Goal: Task Accomplishment & Management: Use online tool/utility

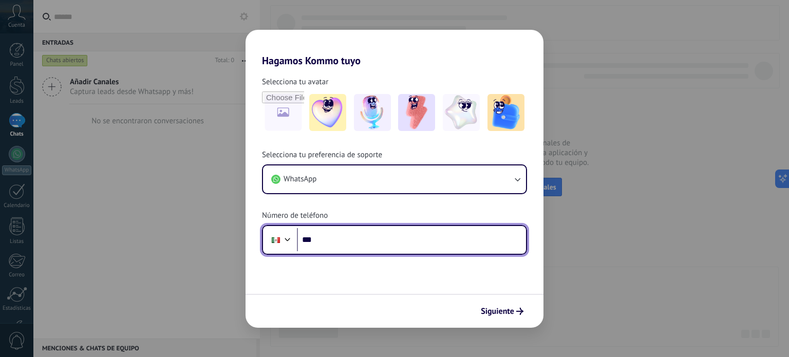
click at [358, 243] on input "***" at bounding box center [411, 240] width 229 height 24
type input "**********"
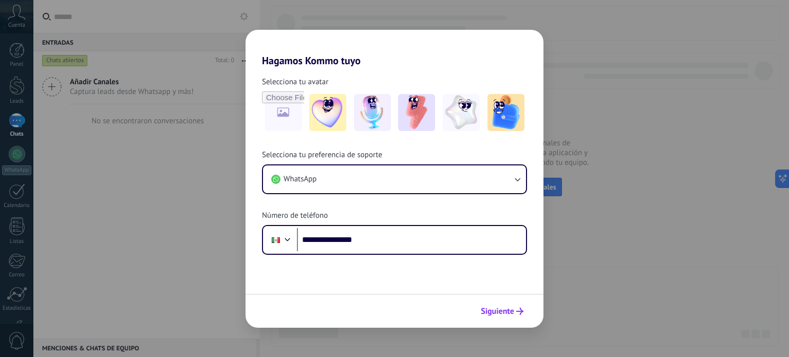
click at [502, 315] on span "Siguiente" at bounding box center [497, 311] width 33 height 7
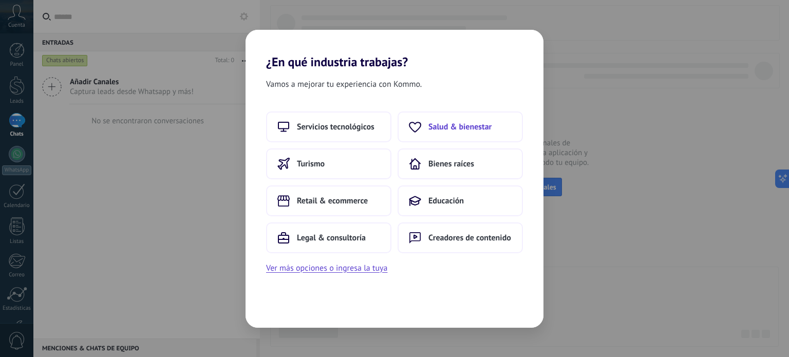
click at [481, 123] on span "Salud & bienestar" at bounding box center [460, 127] width 63 height 10
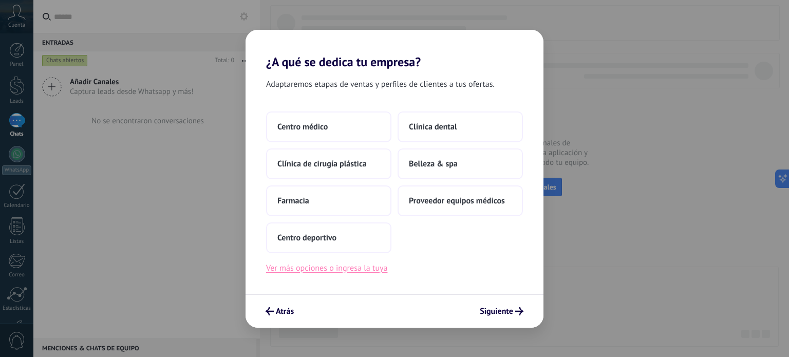
click at [338, 268] on button "Ver más opciones o ingresa la tuya" at bounding box center [326, 268] width 121 height 13
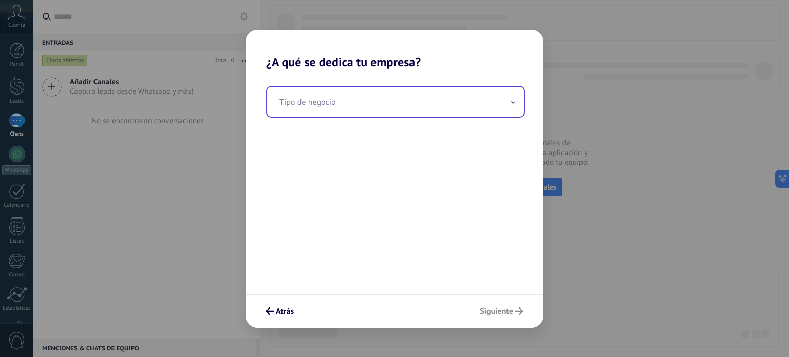
click at [354, 102] on input "text" at bounding box center [395, 102] width 257 height 30
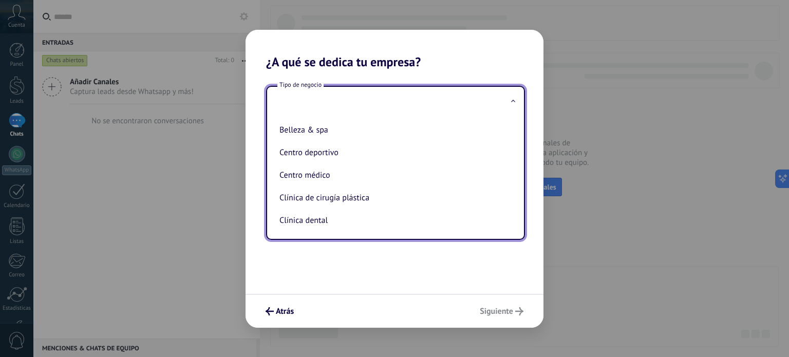
click at [366, 103] on input "text" at bounding box center [395, 102] width 257 height 30
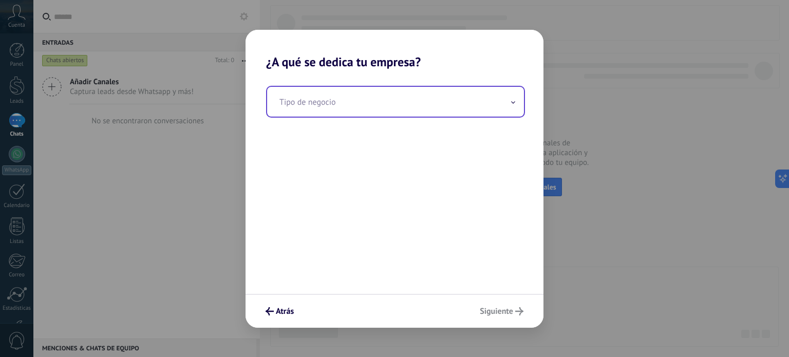
click at [366, 103] on input "text" at bounding box center [395, 102] width 257 height 30
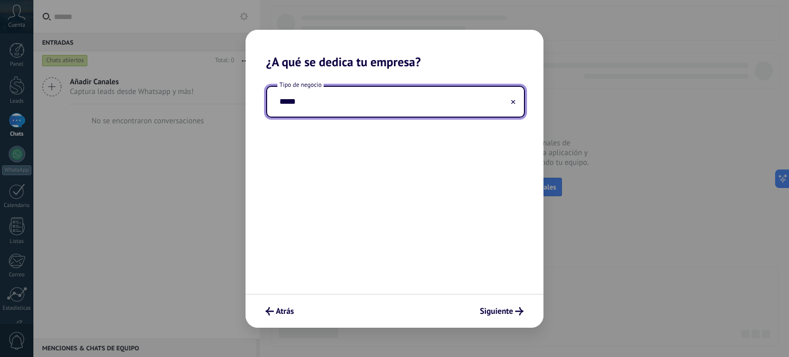
type input "*****"
click at [465, 179] on div "Tipo de negocio *****" at bounding box center [395, 181] width 298 height 225
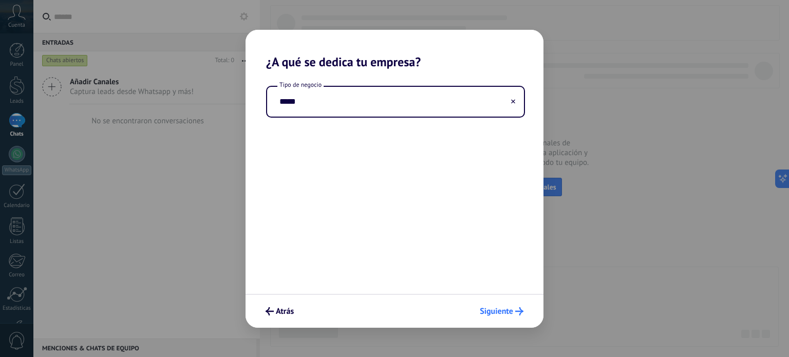
click at [510, 310] on span "Siguiente" at bounding box center [496, 311] width 33 height 7
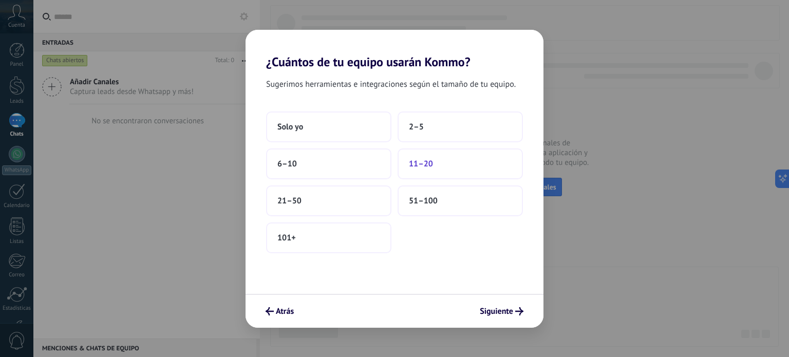
click at [417, 161] on span "11–20" at bounding box center [421, 164] width 24 height 10
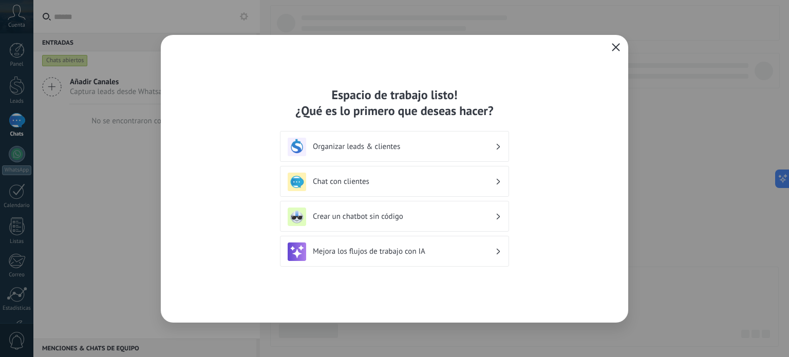
click at [382, 183] on h3 "Chat con clientes" at bounding box center [404, 182] width 182 height 10
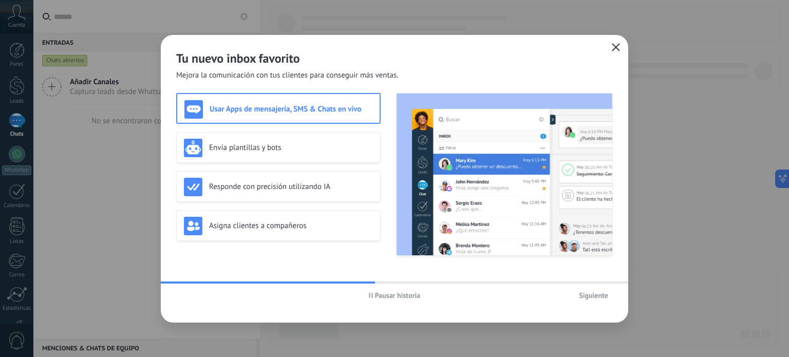
click at [397, 292] on span "Pausar historia" at bounding box center [398, 295] width 46 height 7
click at [257, 156] on div "Envía plantillas y bots" at bounding box center [278, 148] width 189 height 19
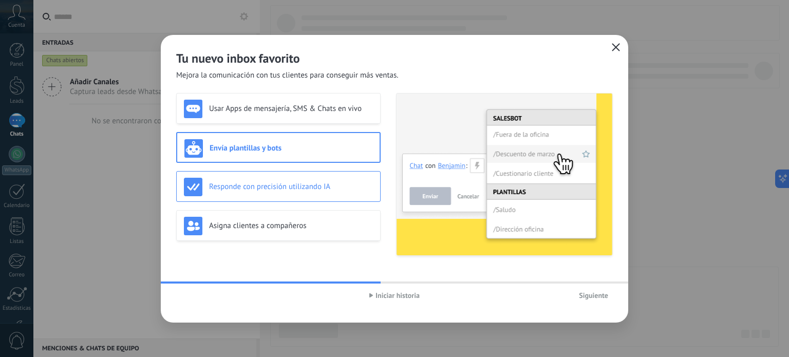
click at [249, 182] on h3 "Responde con precisión utilizando IA" at bounding box center [291, 187] width 164 height 10
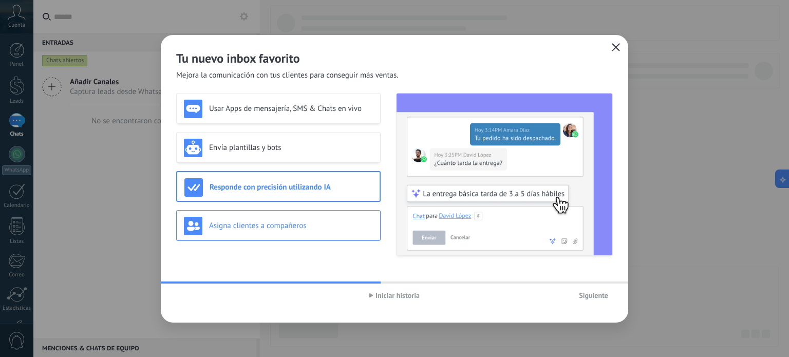
click at [254, 224] on h3 "Asigna clientes a compañeros" at bounding box center [291, 226] width 164 height 10
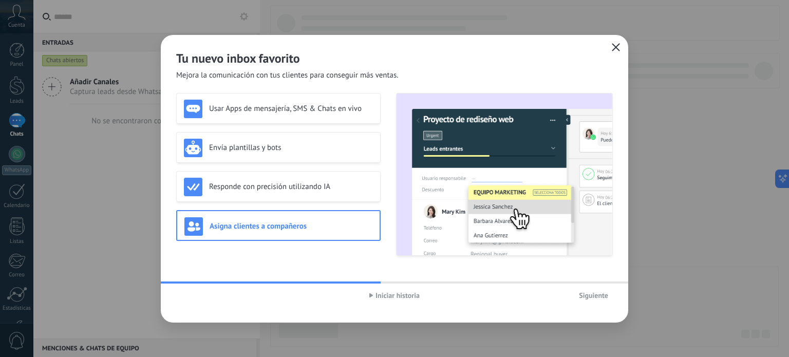
click at [287, 228] on h3 "Asigna clientes a compañeros" at bounding box center [291, 226] width 163 height 10
click at [297, 186] on h3 "Responde con precisión utilizando IA" at bounding box center [291, 187] width 164 height 10
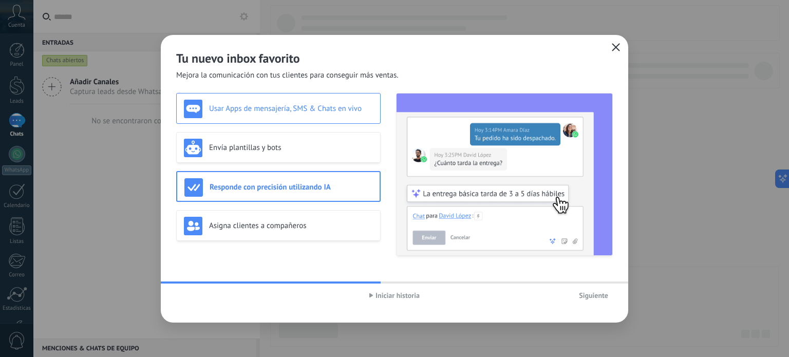
click at [295, 105] on h3 "Usar Apps de mensajería, SMS & Chats en vivo" at bounding box center [291, 109] width 164 height 10
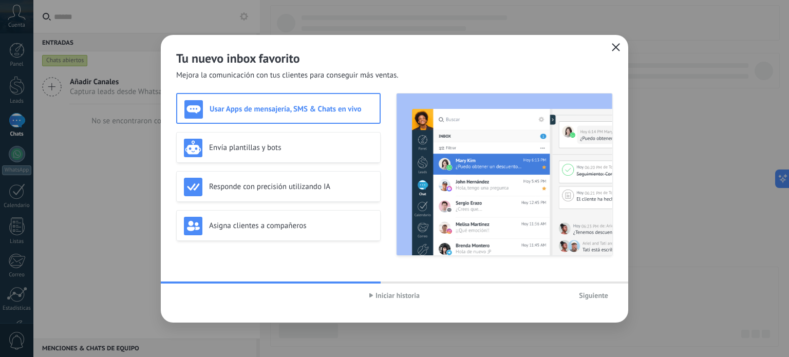
click at [598, 289] on button "Siguiente" at bounding box center [594, 295] width 39 height 15
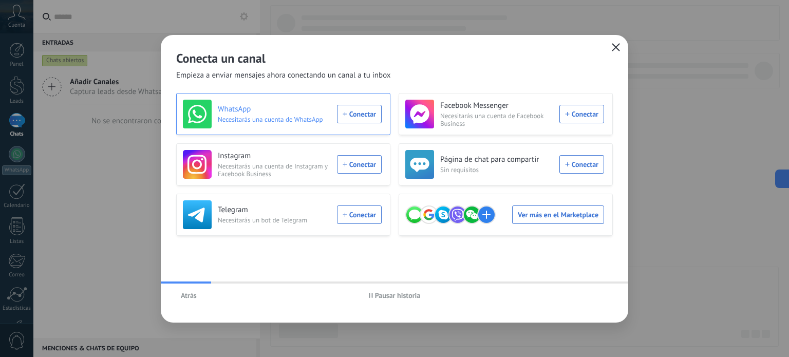
click at [361, 115] on div "WhatsApp Necesitarás una cuenta de WhatsApp Conectar" at bounding box center [282, 114] width 199 height 29
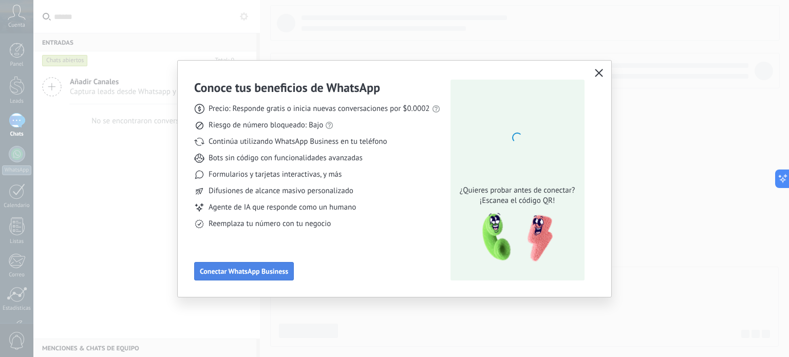
click at [280, 266] on button "Conectar WhatsApp Business" at bounding box center [244, 271] width 100 height 19
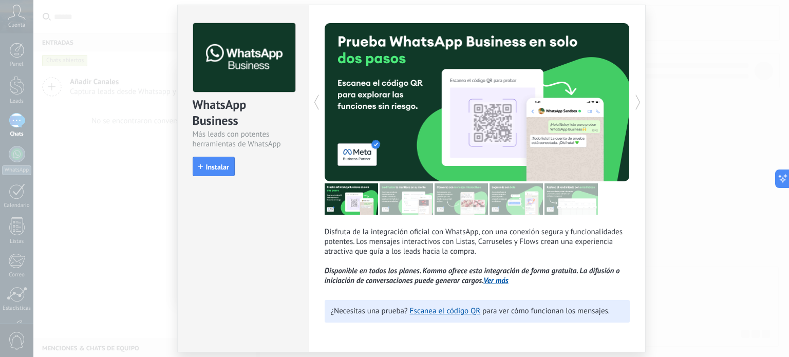
scroll to position [11, 0]
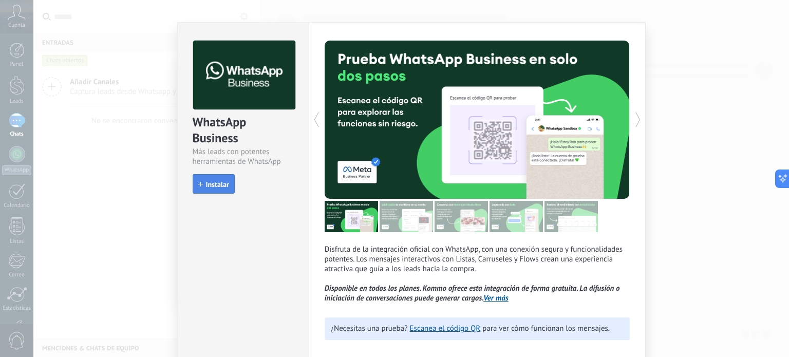
click at [219, 187] on span "Instalar" at bounding box center [217, 184] width 23 height 7
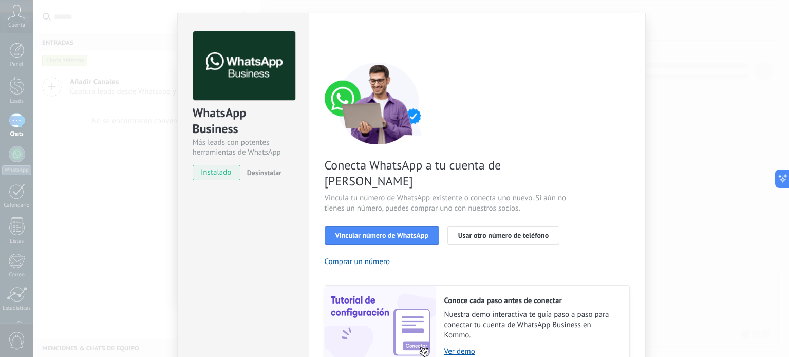
scroll to position [63, 0]
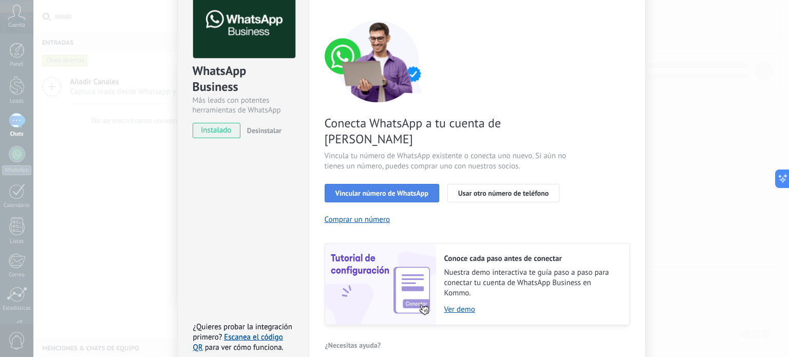
click at [390, 190] on span "Vincular número de WhatsApp" at bounding box center [382, 193] width 93 height 7
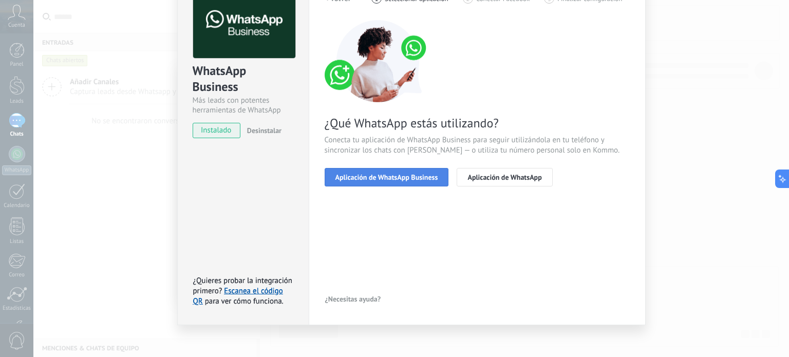
click at [407, 179] on span "Aplicación de WhatsApp Business" at bounding box center [387, 177] width 103 height 7
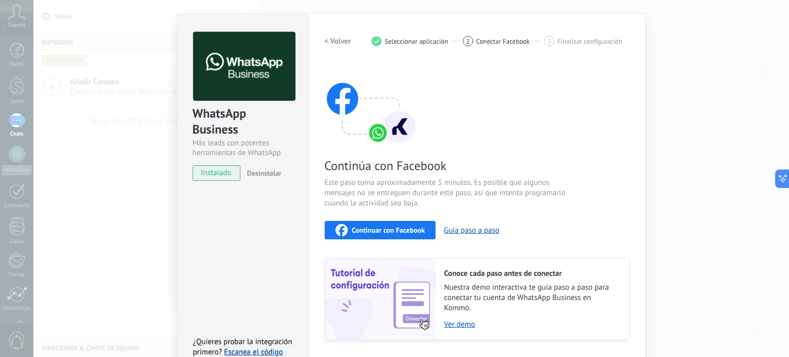
scroll to position [0, 0]
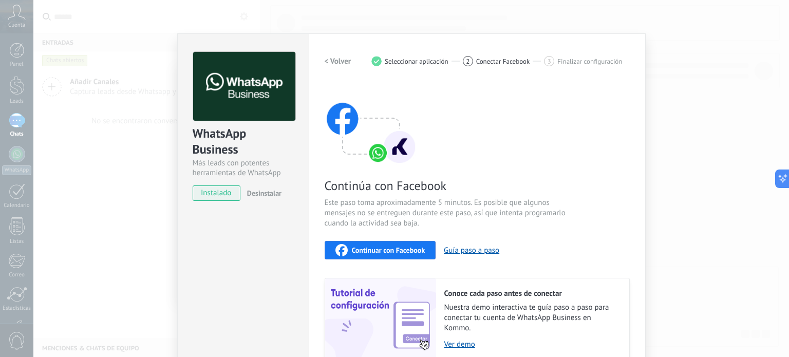
click at [386, 243] on button "Continuar con Facebook" at bounding box center [381, 250] width 112 height 19
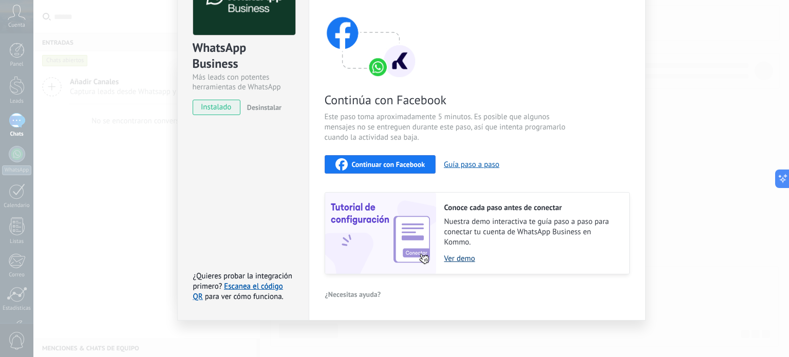
scroll to position [87, 0]
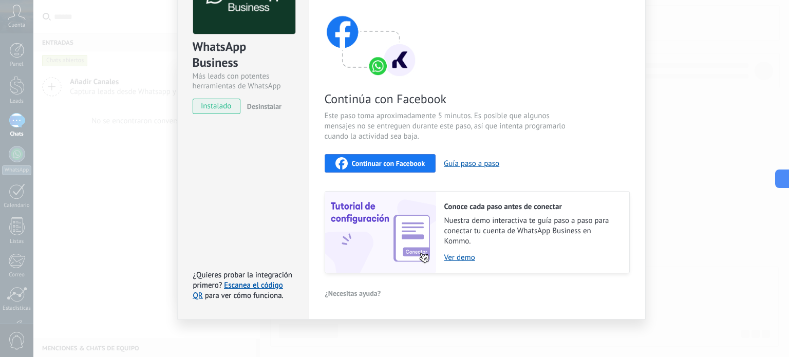
click at [641, 176] on div "Configuraciones Autorizaciones This tab logs the users who have granted integra…" at bounding box center [477, 133] width 337 height 373
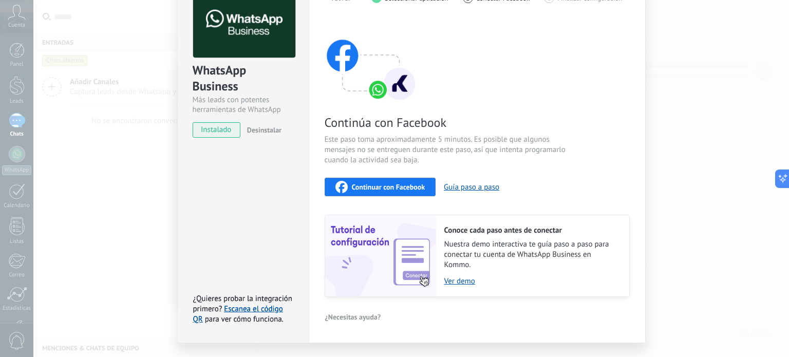
scroll to position [0, 0]
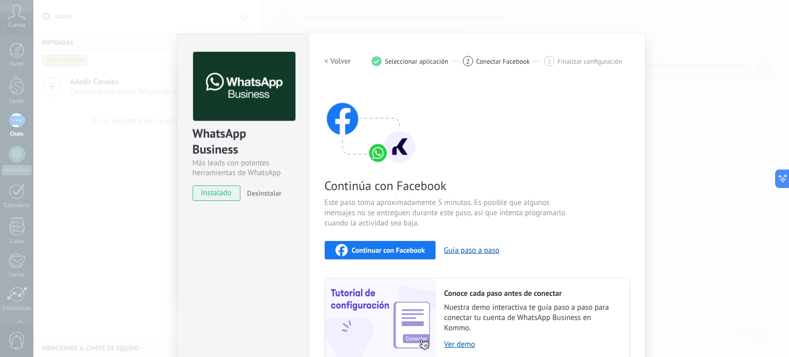
click at [395, 254] on div "Continuar con Facebook" at bounding box center [381, 250] width 90 height 12
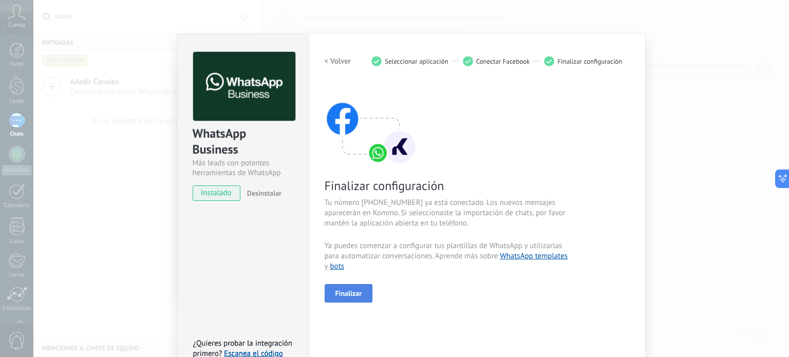
click at [360, 291] on button "Finalizar" at bounding box center [349, 293] width 48 height 19
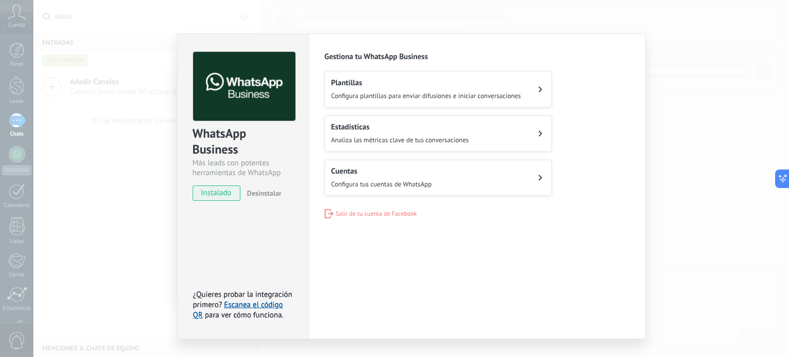
click at [564, 242] on div "Configuraciones Autorizaciones This tab logs the users who have granted integra…" at bounding box center [477, 186] width 337 height 306
click at [678, 186] on div "WhatsApp Business Más leads con potentes herramientas de WhatsApp instalado Des…" at bounding box center [411, 178] width 756 height 357
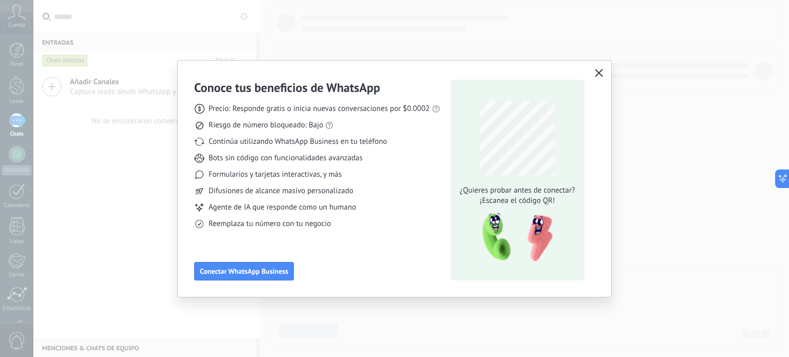
click at [598, 72] on use "button" at bounding box center [599, 73] width 8 height 8
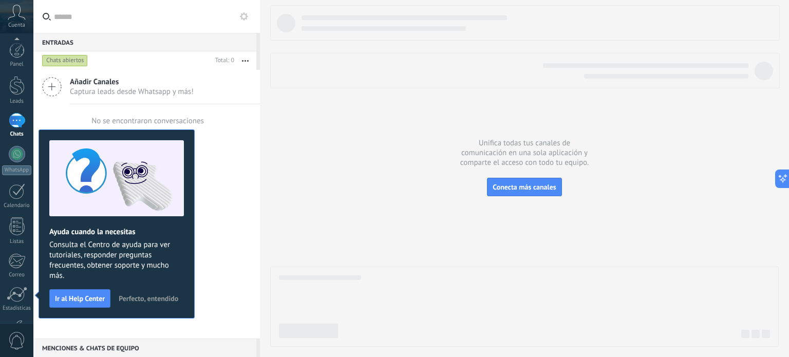
click at [280, 153] on div at bounding box center [524, 176] width 509 height 342
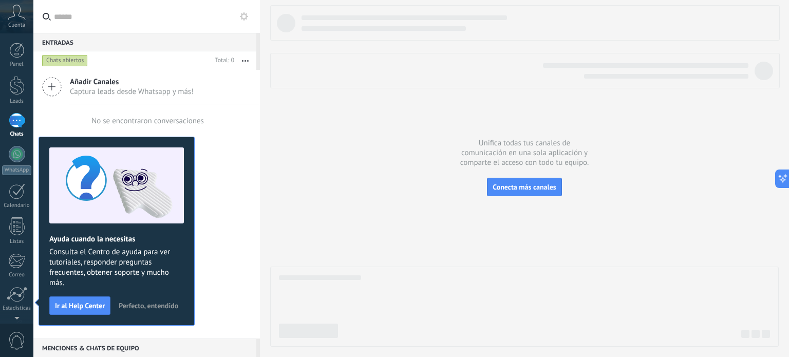
click at [212, 110] on div "No se encontraron conversaciones" at bounding box center [146, 120] width 227 height 33
click at [142, 304] on span "Perfecto, entendido" at bounding box center [149, 305] width 60 height 7
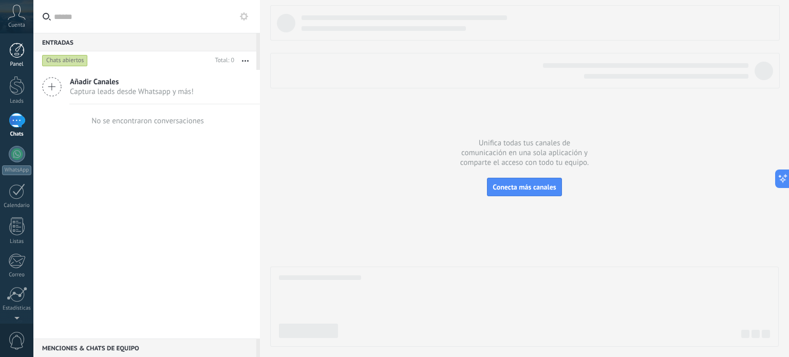
click at [15, 57] on div at bounding box center [16, 50] width 15 height 15
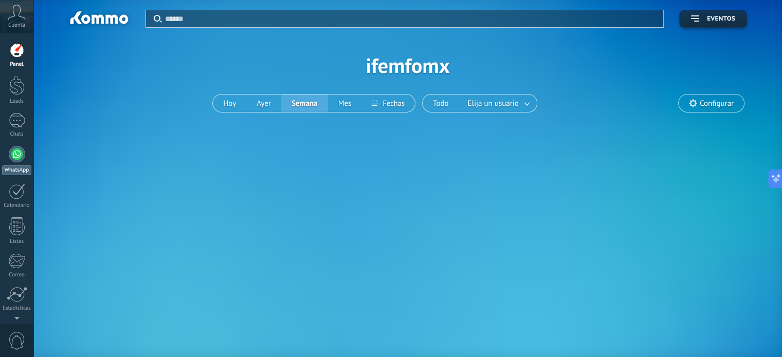
click at [17, 153] on div at bounding box center [17, 154] width 16 height 16
